Goal: Information Seeking & Learning: Learn about a topic

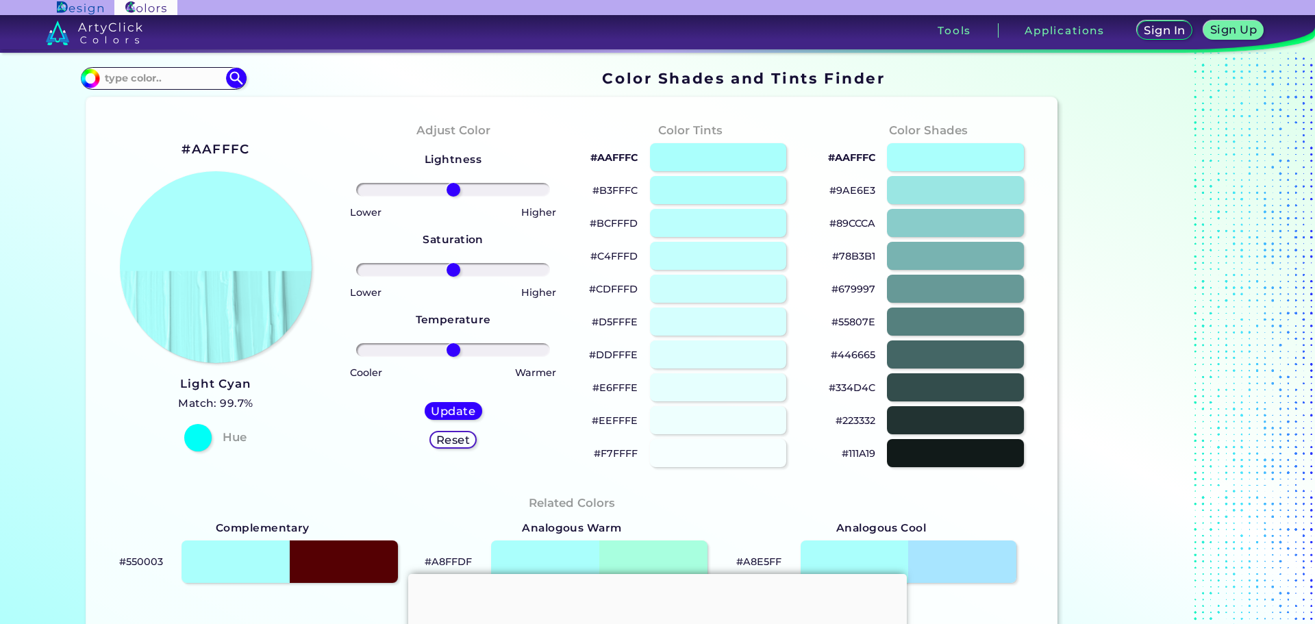
click at [95, 80] on img at bounding box center [90, 78] width 21 height 21
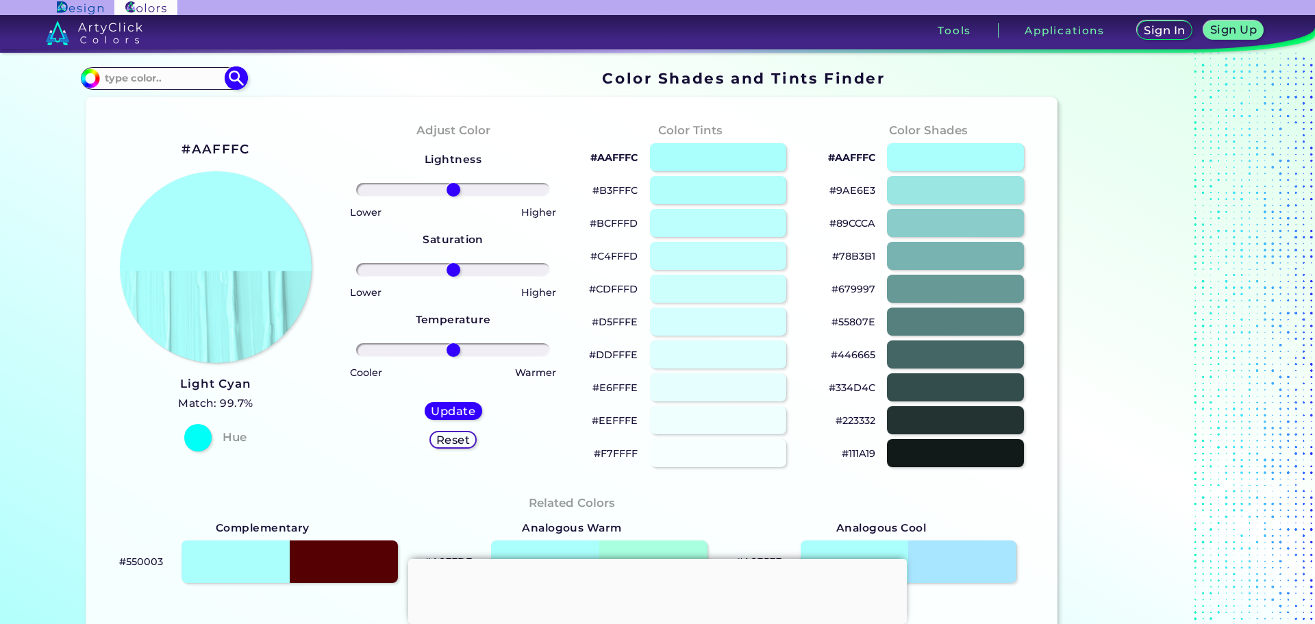
click at [92, 80] on input "#aafffc" at bounding box center [88, 76] width 17 height 17
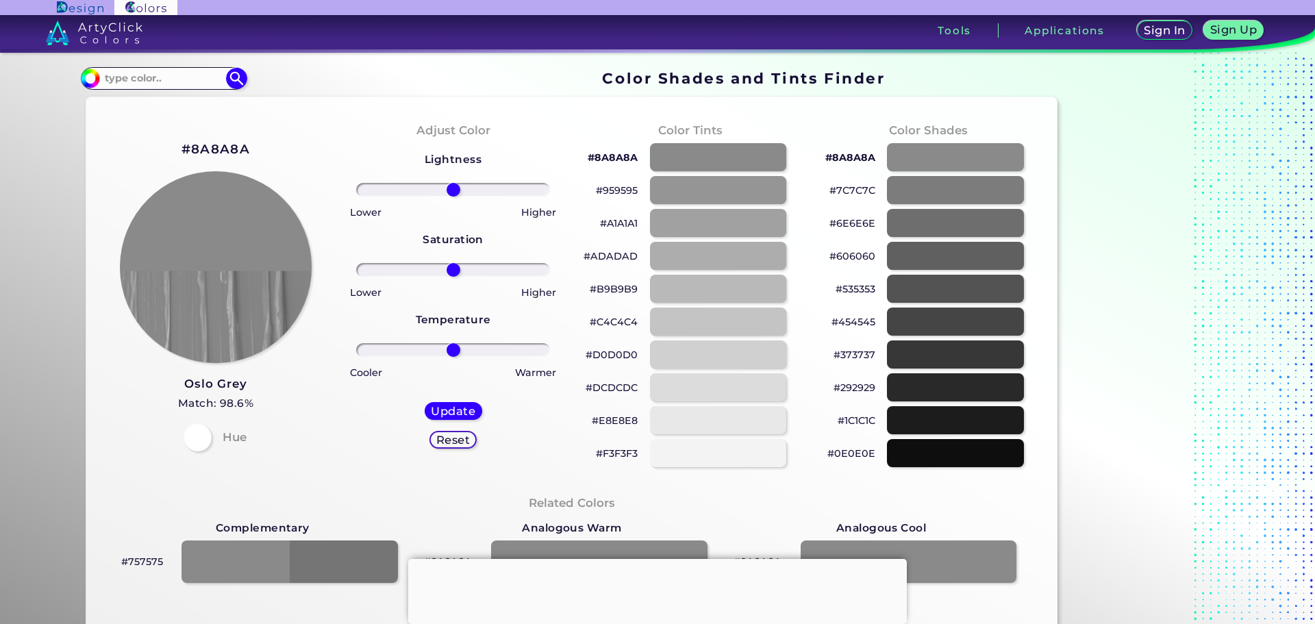
type input "#8a8a8a"
